Goal: Check status: Check status

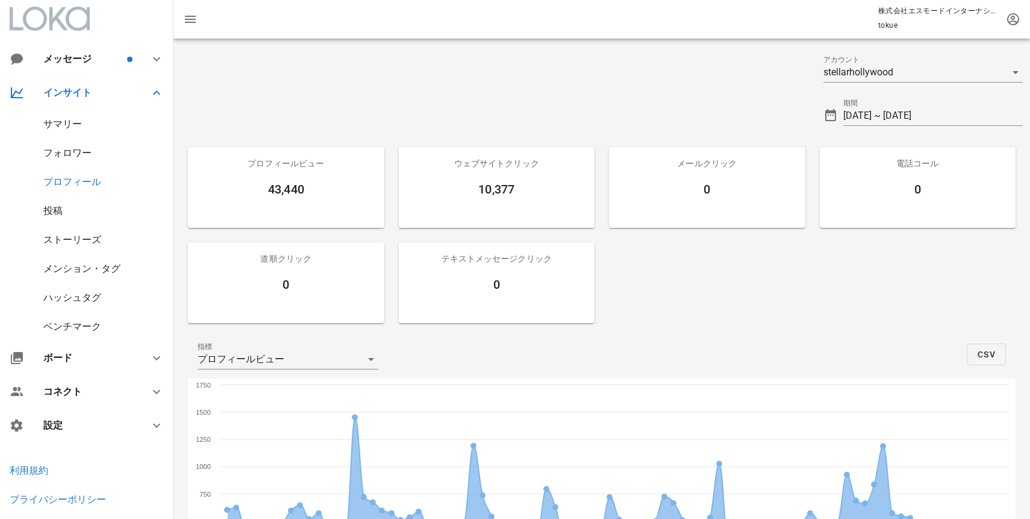
click at [79, 272] on div "メンション・タグ" at bounding box center [81, 268] width 77 height 11
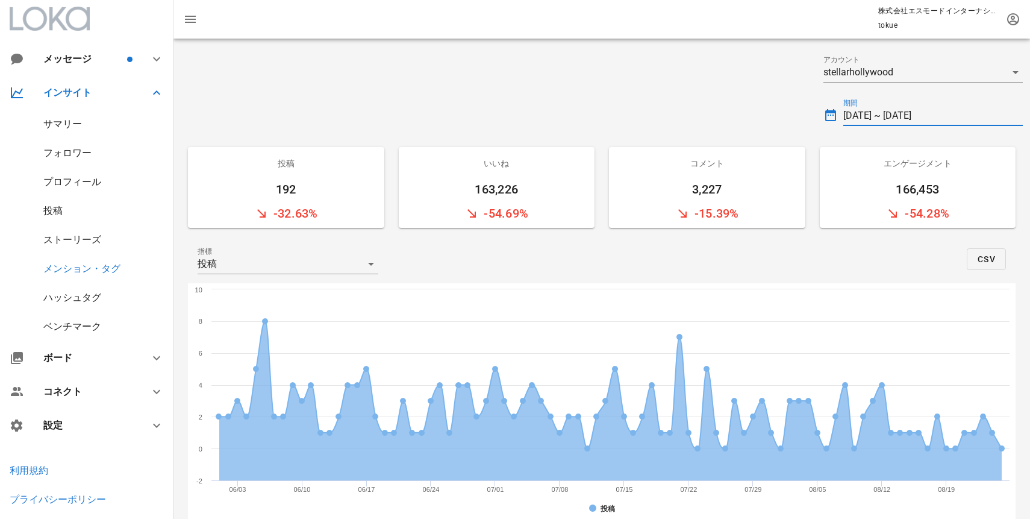
click at [865, 119] on input "[DATE] ~ [DATE]" at bounding box center [933, 115] width 180 height 19
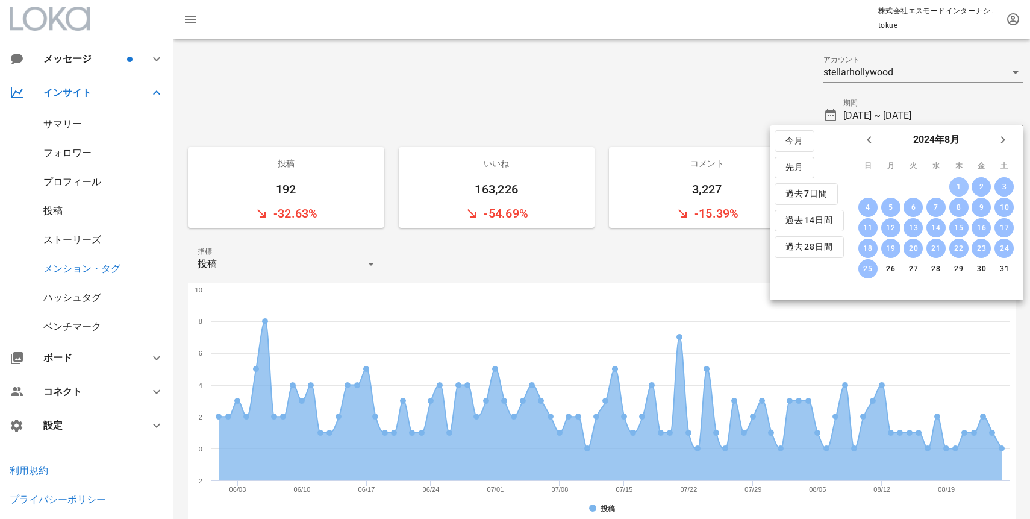
click at [955, 190] on div "1" at bounding box center [958, 186] width 19 height 8
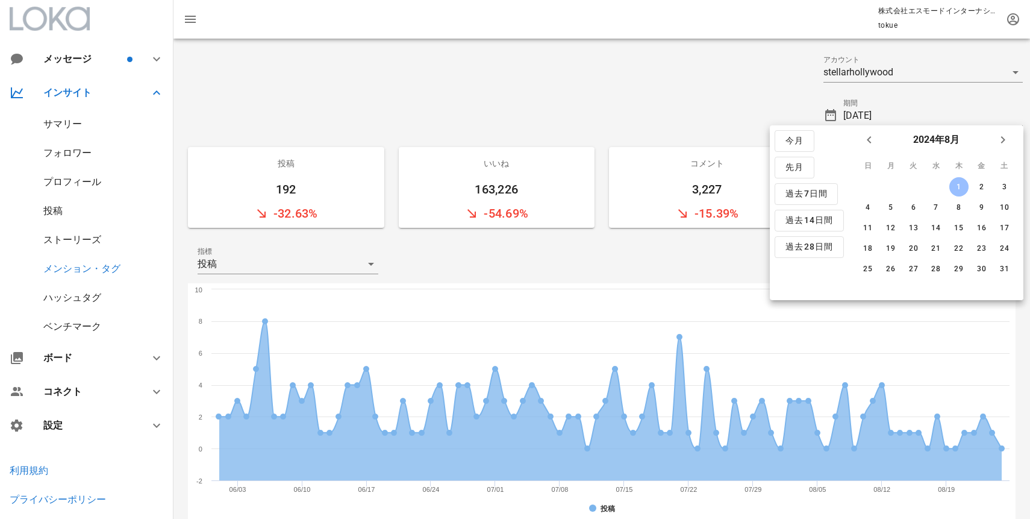
click at [961, 279] on div "日 月 火 水 木 金 土 1 2 3 4 5 6 7 8 9 10 11 12 13 14 15 16 17 18 19 20 21 22 23 24 25…" at bounding box center [936, 227] width 175 height 146
click at [953, 267] on div "29" at bounding box center [958, 268] width 19 height 8
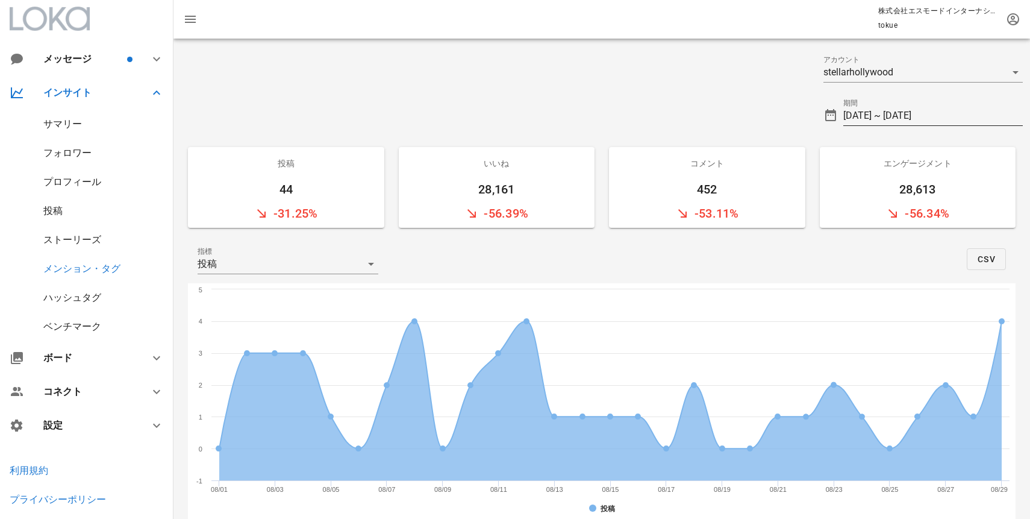
click at [867, 113] on input "[DATE] ~ [DATE]" at bounding box center [933, 115] width 180 height 19
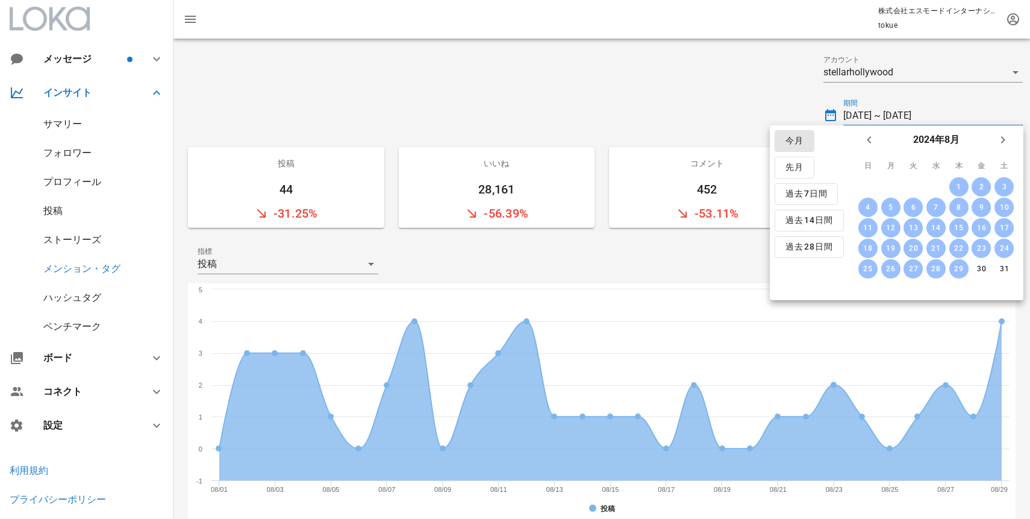
click at [797, 144] on span "今月" at bounding box center [794, 141] width 19 height 11
type input "[DATE] ~ [DATE]"
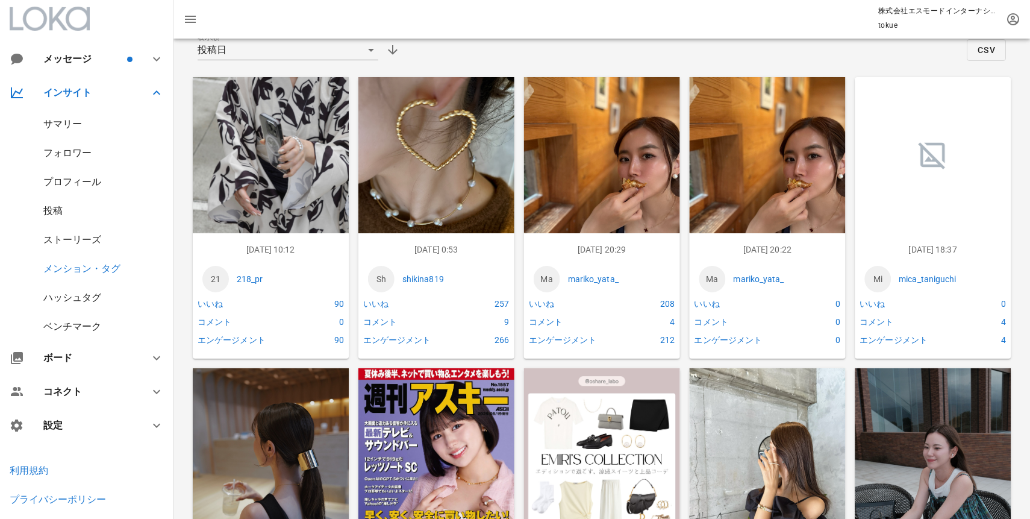
scroll to position [479, 0]
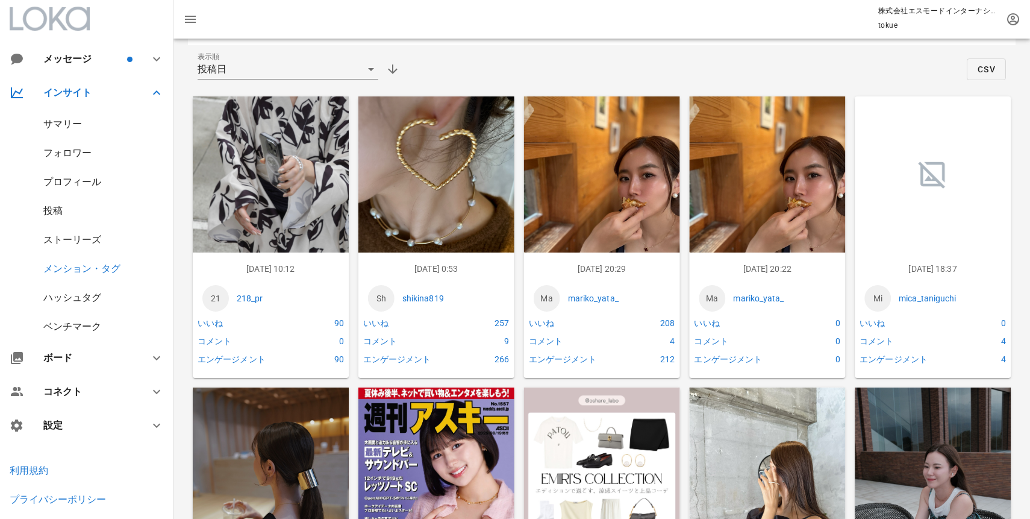
click at [430, 298] on p "shikina819" at bounding box center [453, 297] width 102 height 13
